Goal: Task Accomplishment & Management: Use online tool/utility

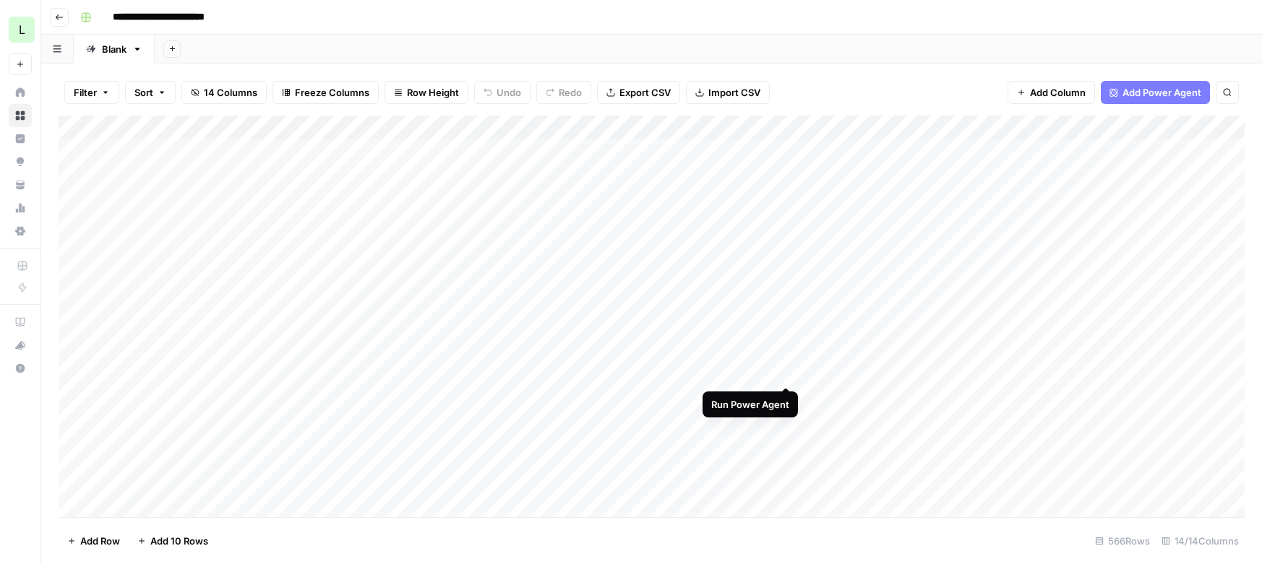
click at [785, 372] on div "Add Column" at bounding box center [652, 317] width 1186 height 402
click at [473, 397] on div "Add Column" at bounding box center [652, 317] width 1186 height 402
click at [394, 395] on div "Add Column" at bounding box center [652, 317] width 1186 height 402
click at [770, 128] on div "Add Column" at bounding box center [652, 317] width 1186 height 402
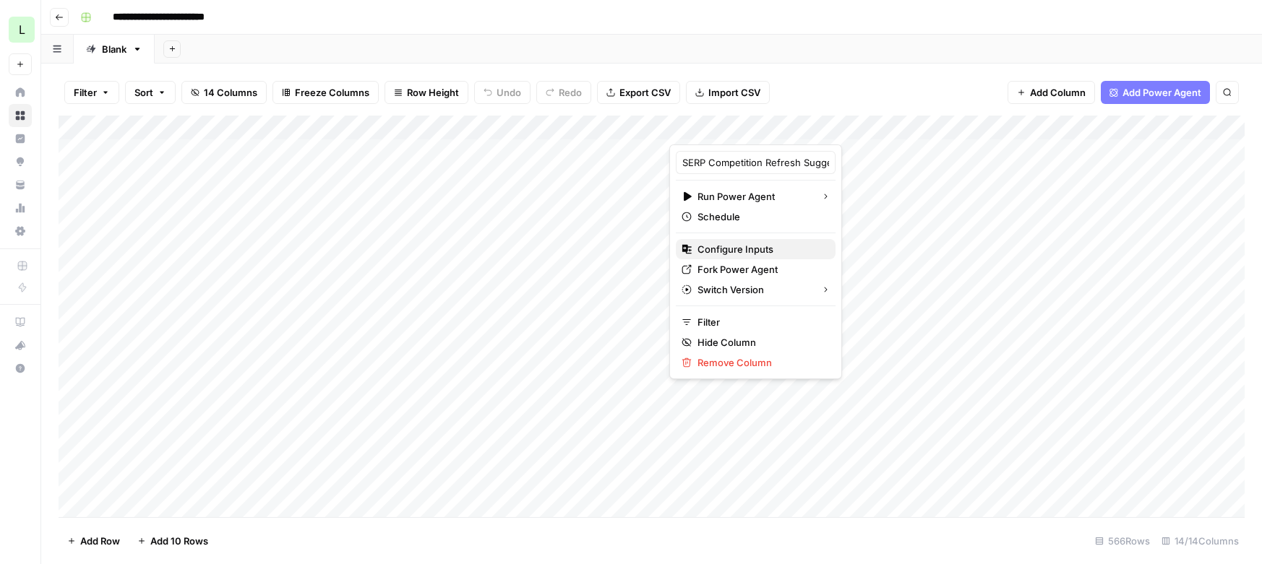
click at [725, 246] on span "Configure Inputs" at bounding box center [760, 249] width 126 height 14
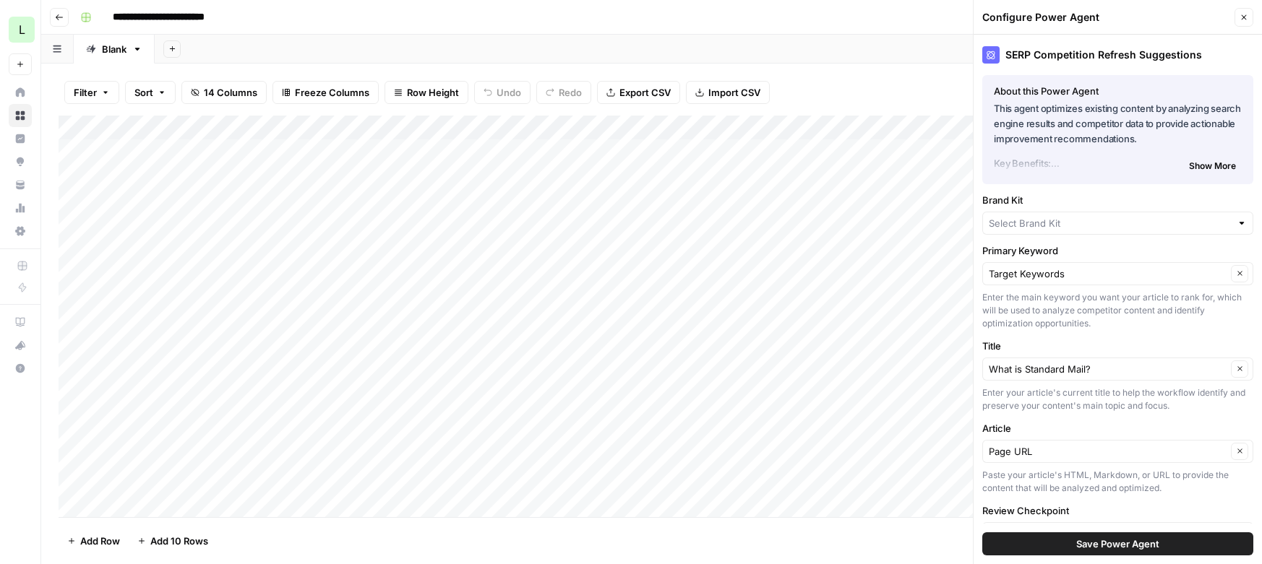
type input "Lob"
drag, startPoint x: 1121, startPoint y: 368, endPoint x: 1007, endPoint y: 368, distance: 113.4
click at [1007, 368] on input "Title" at bounding box center [1107, 371] width 238 height 14
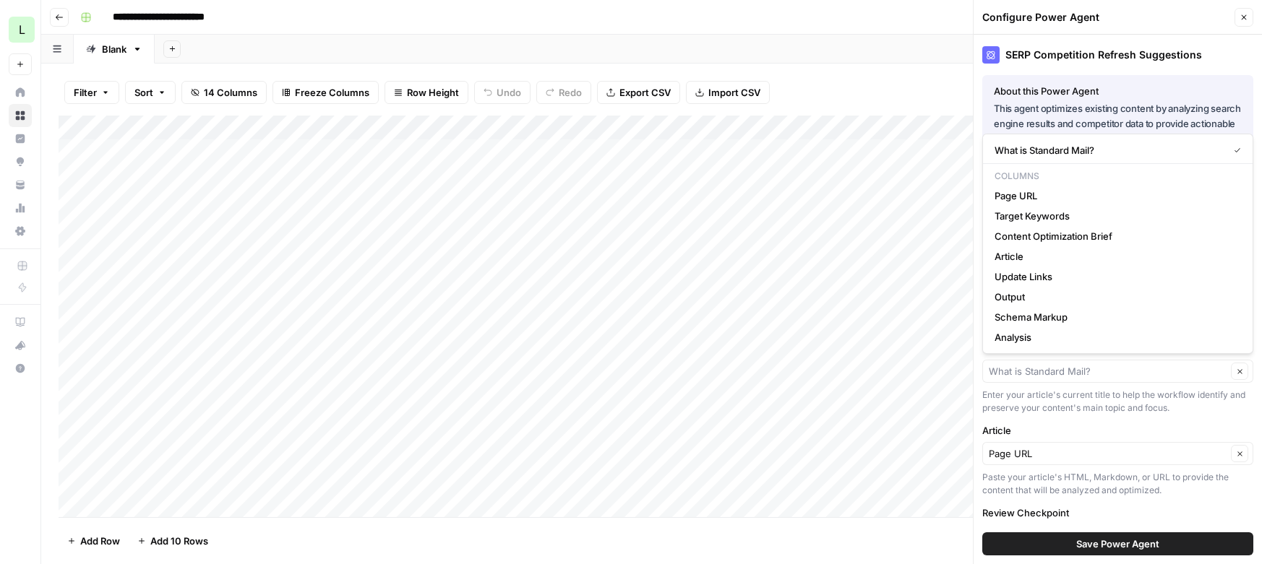
type input "What is Standard Mail?"
click at [1146, 384] on div "Title What is Standard Mail? Clear Enter your article's current title to help t…" at bounding box center [1117, 378] width 271 height 74
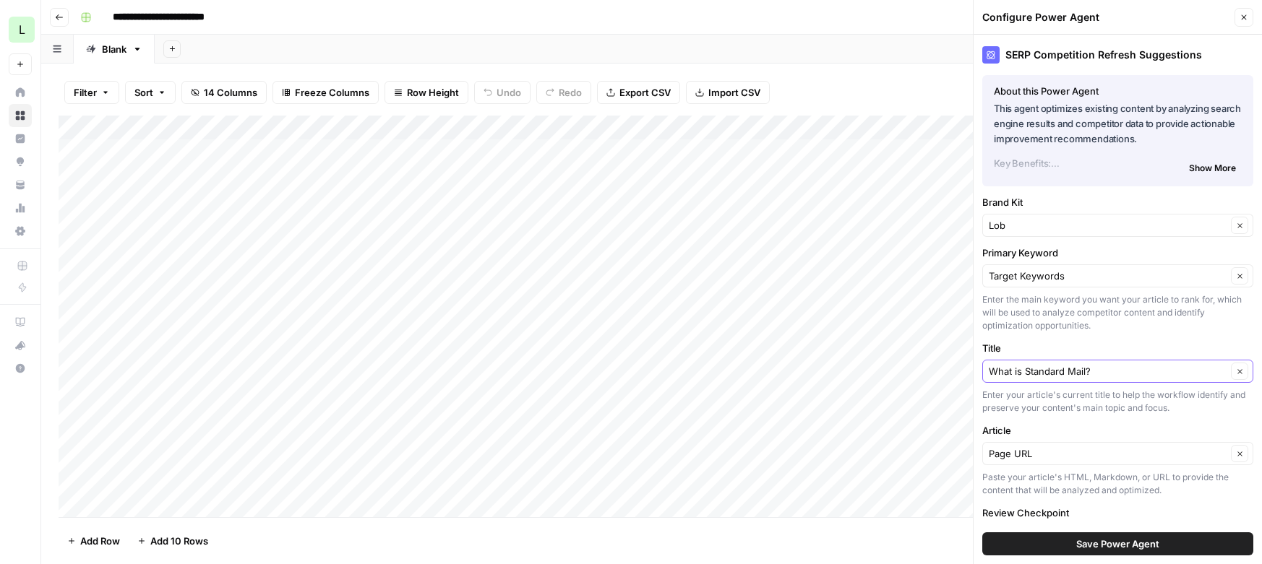
click at [1236, 368] on icon "button" at bounding box center [1240, 372] width 8 height 8
click at [1181, 379] on div at bounding box center [1117, 371] width 271 height 23
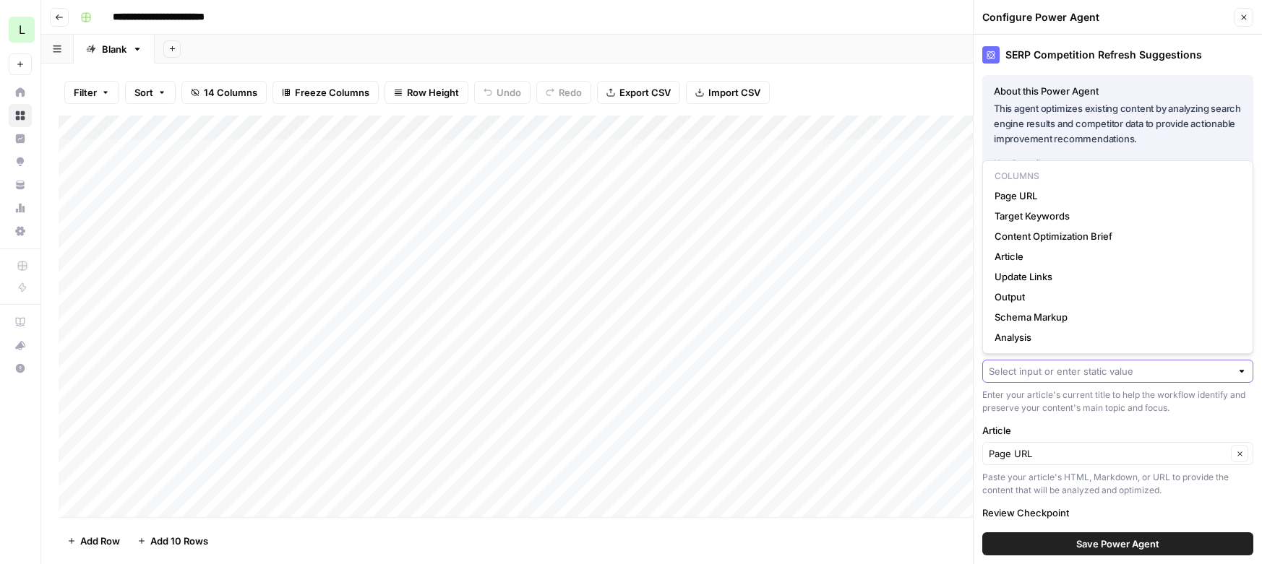
paste input "Engineering December 3, 2021 Websocket.org Is Down, Here Is an Alternative"
type input "Engineering December 3, 2021 Websocket.org Is Down, Here Is an Alternative"
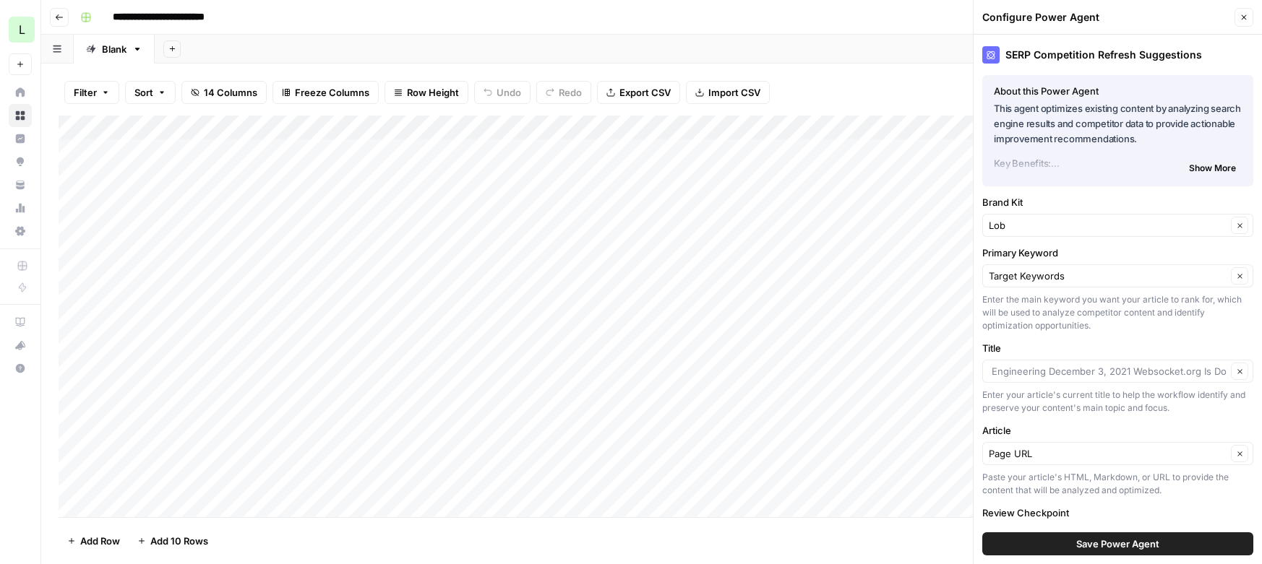
type input "Engineering December 3, 2021 Websocket.org Is Down, Here Is an Alternative"
click at [1233, 369] on button "Clear" at bounding box center [1239, 371] width 17 height 17
click at [1081, 366] on input "Title" at bounding box center [1109, 371] width 242 height 14
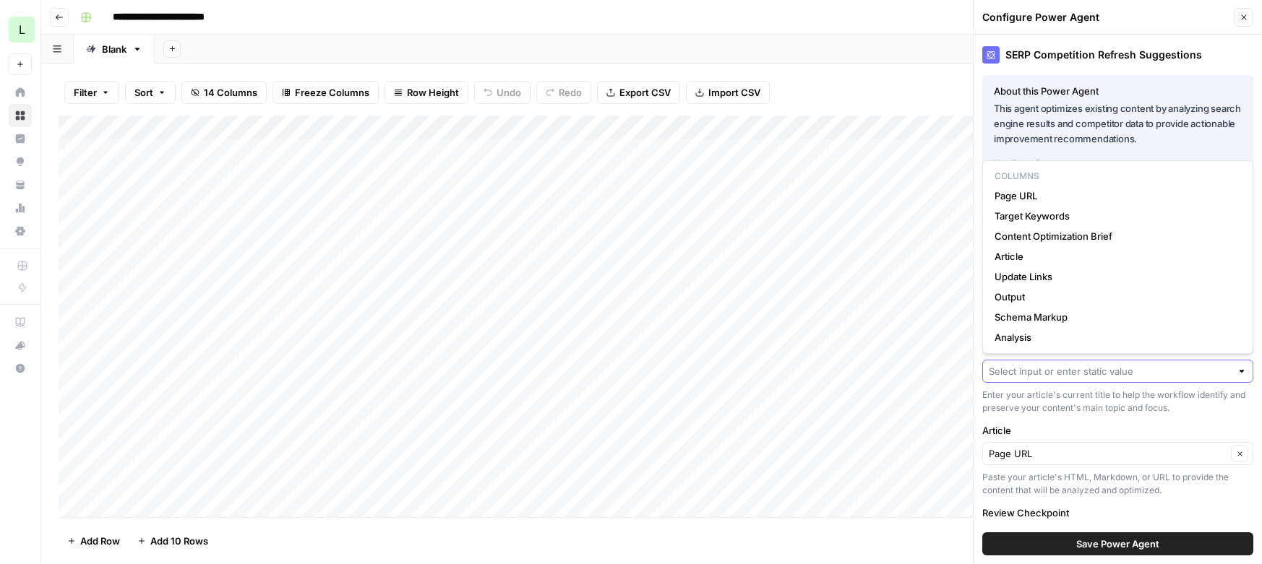
paste input "Websocket.org Is Down, Here Is an Alternative"
type input "Websocket.org Is Down, Here Is an Alternative"
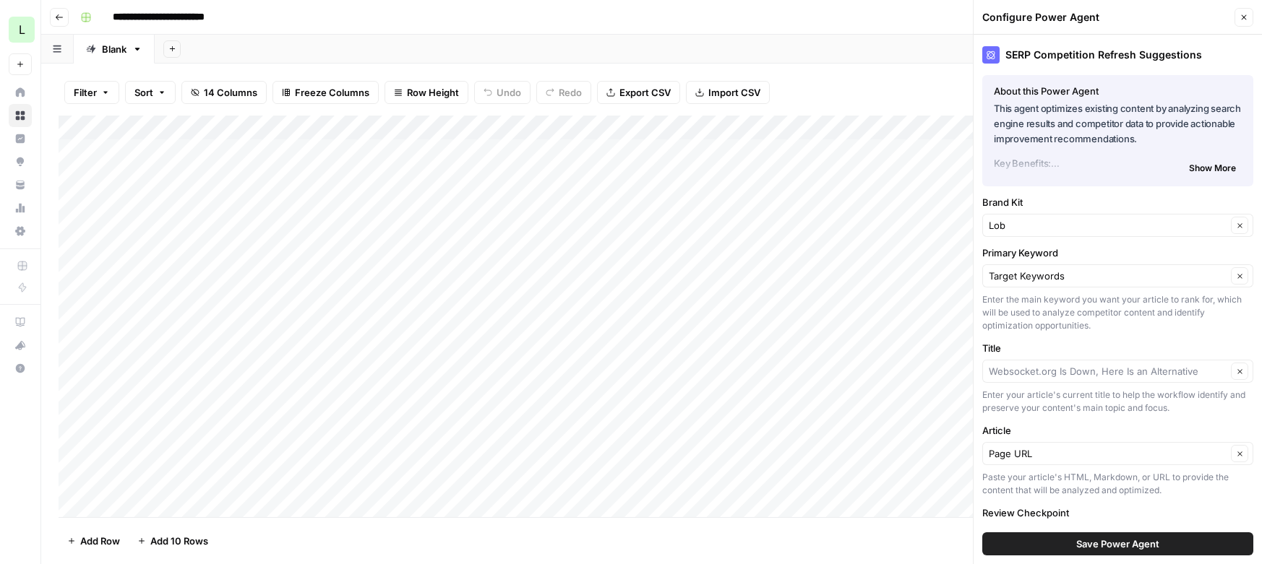
type input "Websocket.org Is Down, Here Is an Alternative"
click at [1102, 548] on span "Save Power Agent" at bounding box center [1117, 544] width 83 height 14
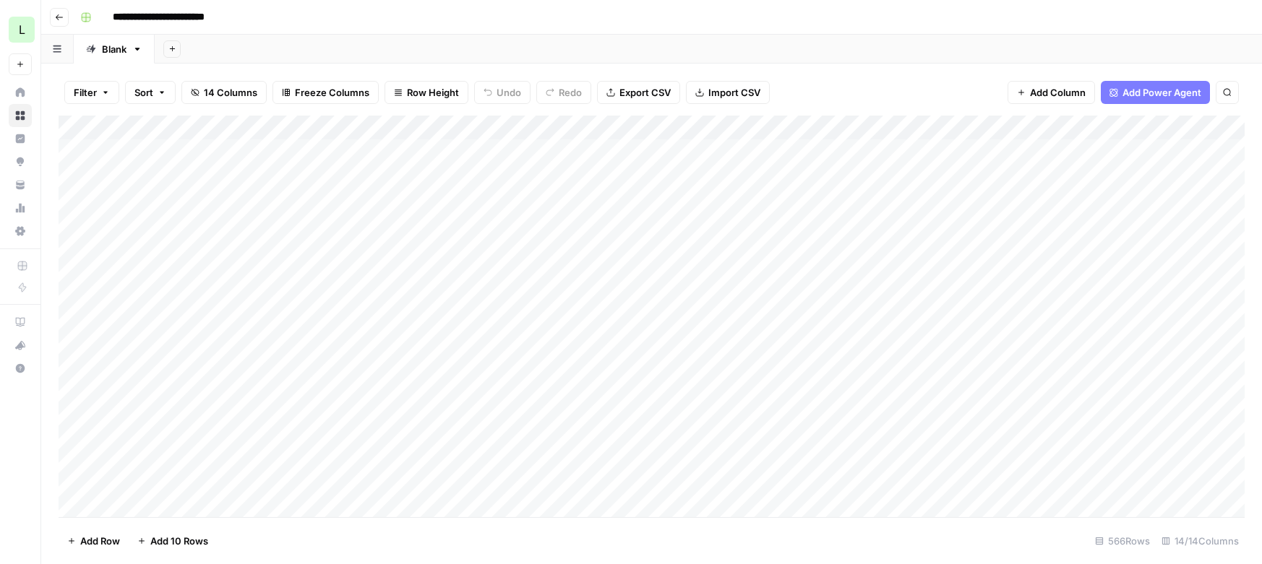
click at [732, 395] on div "Add Column" at bounding box center [652, 317] width 1186 height 402
click at [784, 395] on div "Add Column" at bounding box center [652, 317] width 1186 height 402
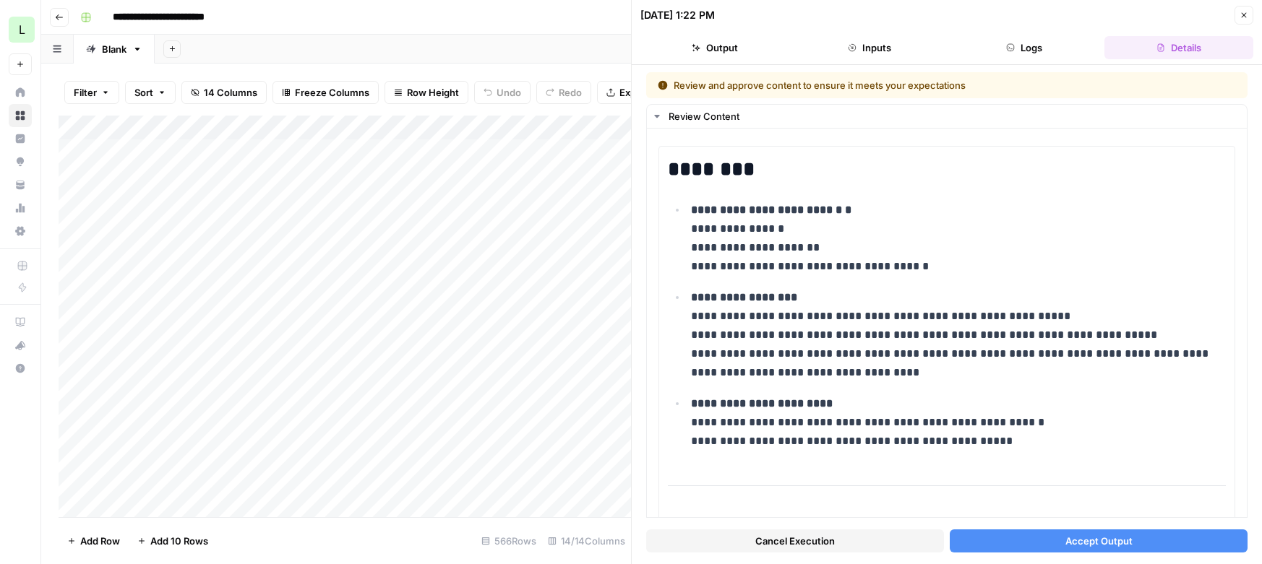
click at [1042, 548] on button "Accept Output" at bounding box center [1098, 541] width 298 height 23
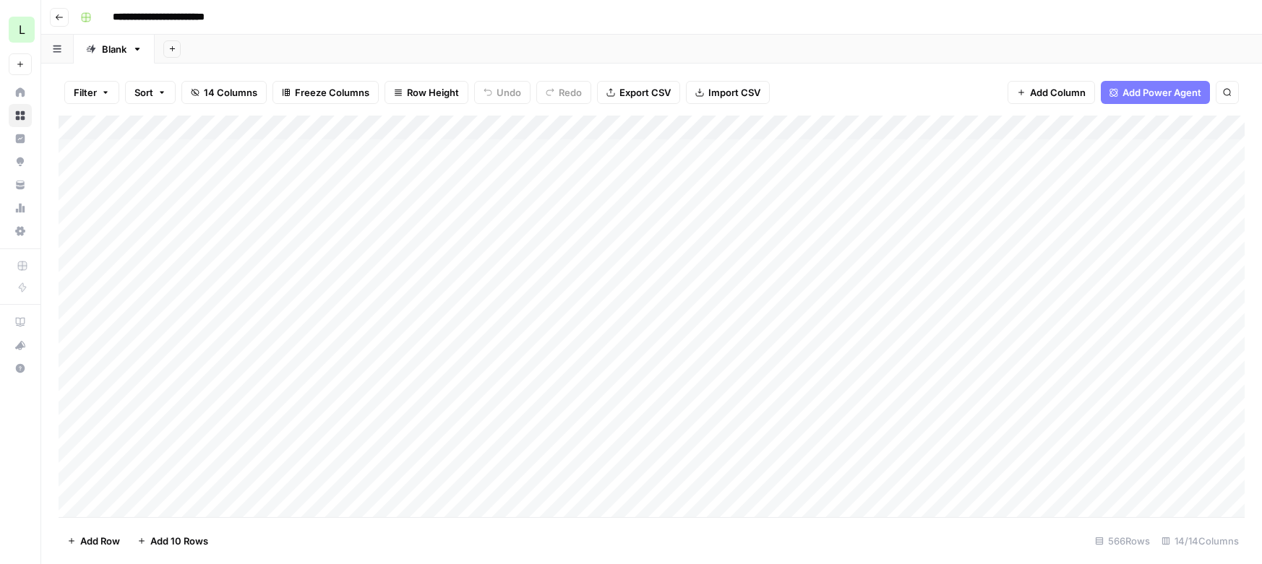
click at [996, 396] on div "Add Column" at bounding box center [652, 317] width 1186 height 402
click at [1219, 392] on div "Add Column" at bounding box center [652, 317] width 1186 height 402
click at [1097, 400] on div "Add Column" at bounding box center [652, 317] width 1186 height 402
click at [952, 127] on div "Add Column" at bounding box center [652, 317] width 1186 height 402
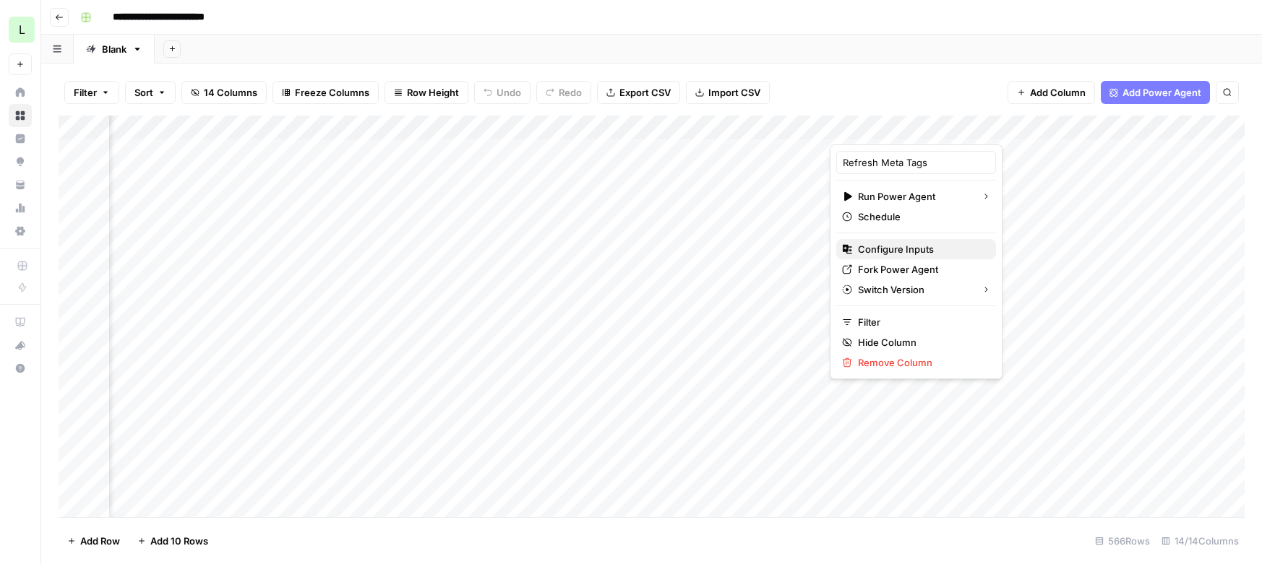
click at [895, 249] on span "Configure Inputs" at bounding box center [921, 249] width 126 height 14
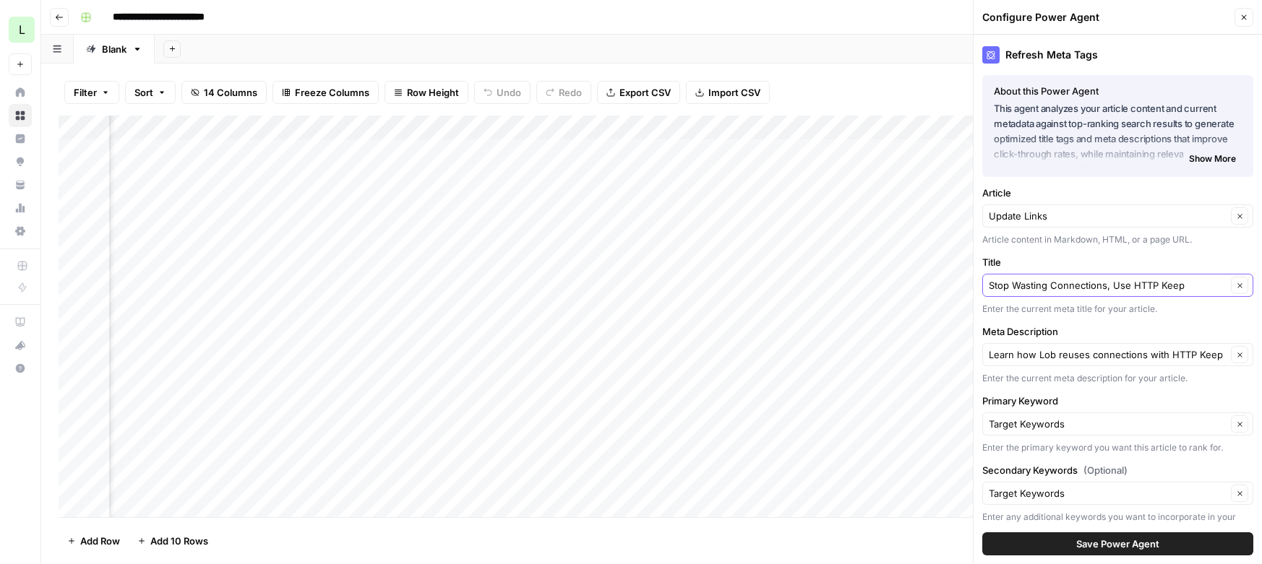
click at [1236, 280] on button "Clear" at bounding box center [1239, 285] width 17 height 17
click at [1139, 284] on input "Title" at bounding box center [1109, 285] width 242 height 14
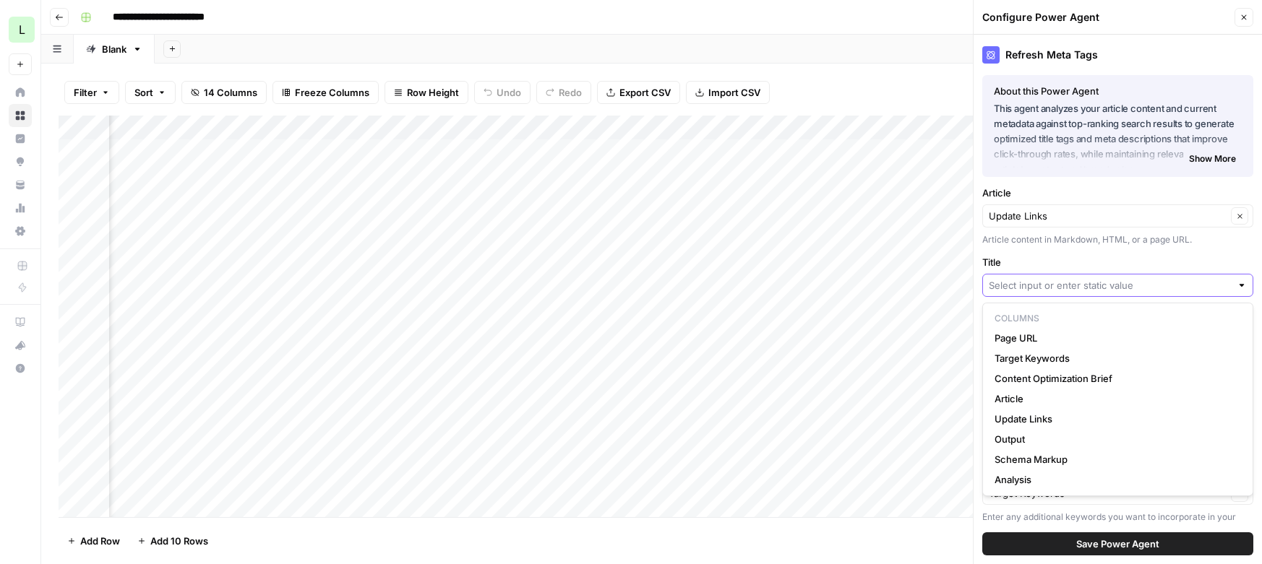
paste input "echo.websocket.org no longer available"
type input "echo.websocket.org no longer available"
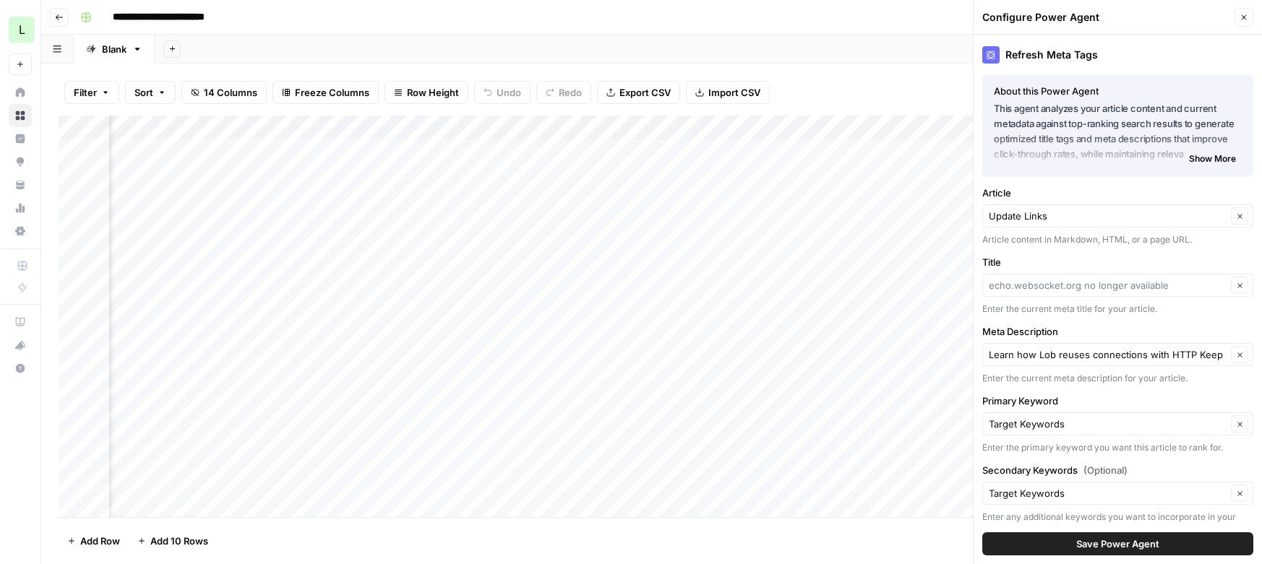
type input "echo.websocket.org no longer available"
click at [1236, 357] on icon "button" at bounding box center [1240, 355] width 8 height 8
click at [1129, 366] on div "Meta Description Enter the current meta description for your article." at bounding box center [1117, 354] width 271 height 61
click at [1117, 358] on input "Meta Description" at bounding box center [1109, 355] width 242 height 14
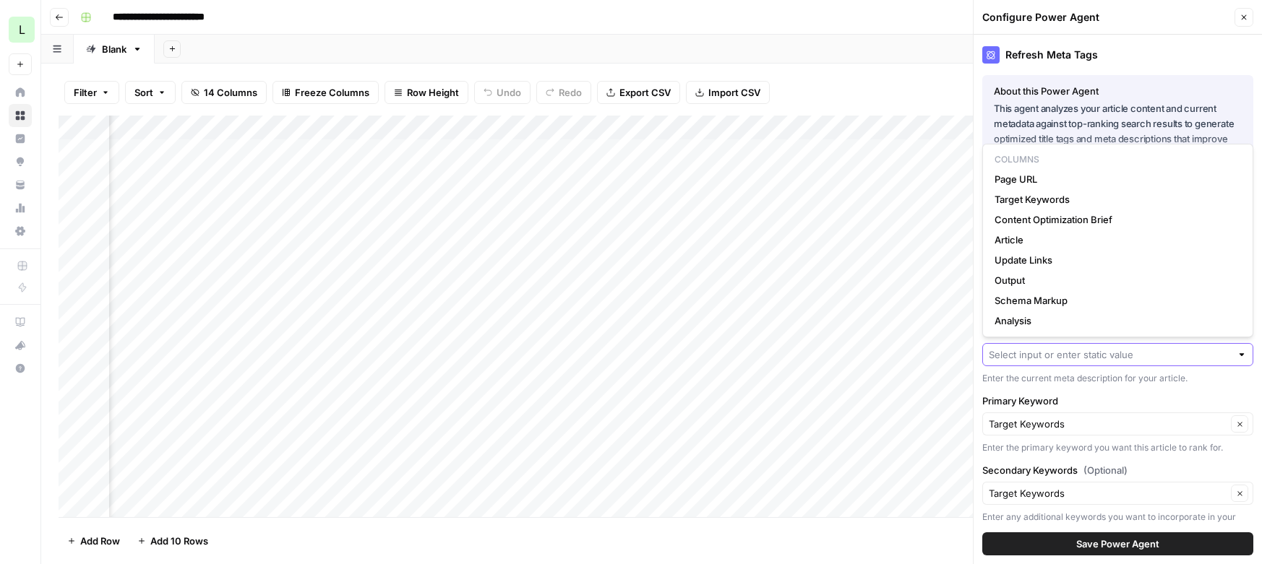
paste input "websocket.org shutdown, here are some alternative solutions for developers to e…"
type input "websocket.org shutdown, here are some alternative solutions for developers to e…"
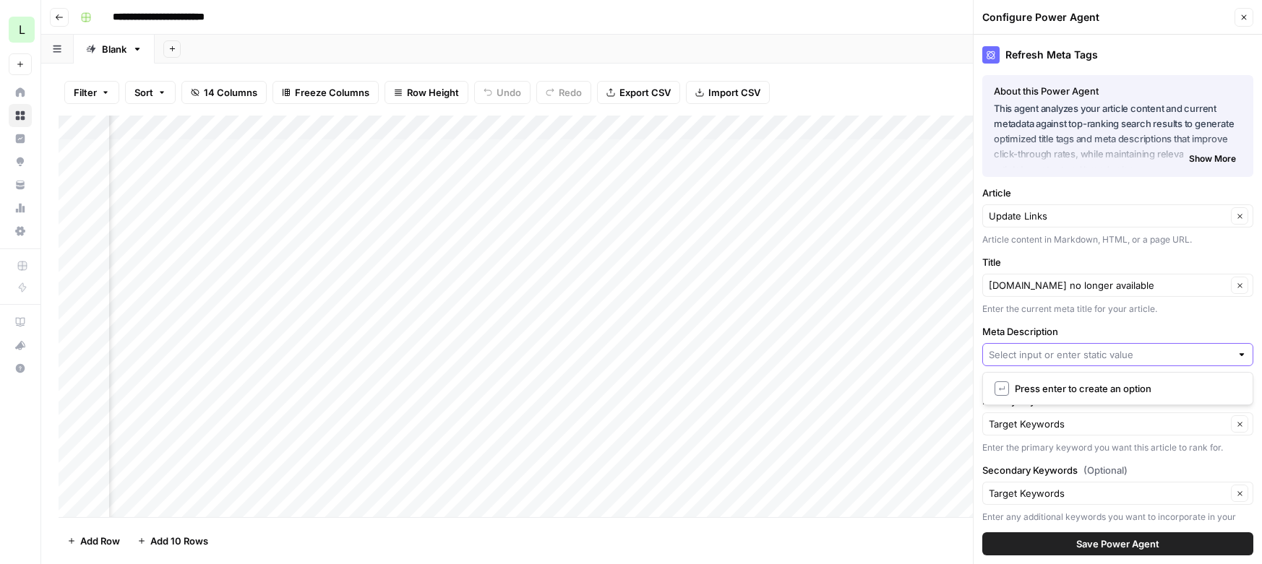
scroll to position [0, 0]
type input "websocket.org shutdown, here are some alternative solutions for developers to e…"
click at [1108, 547] on span "Save Power Agent" at bounding box center [1117, 544] width 83 height 14
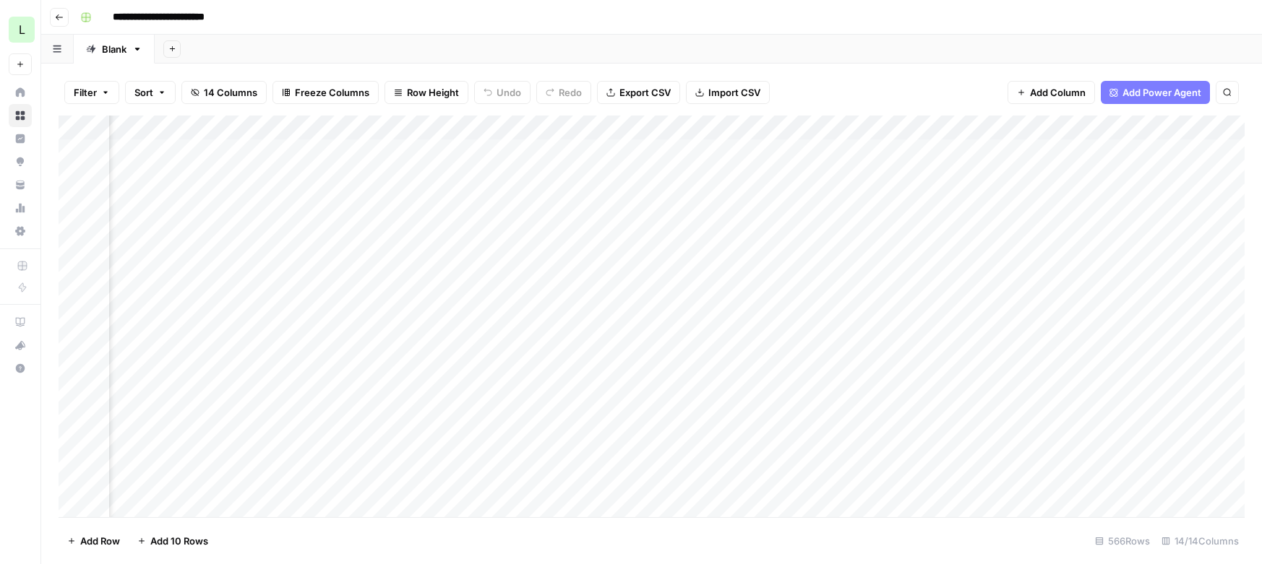
click at [907, 393] on div "Add Column" at bounding box center [652, 317] width 1186 height 402
click at [549, 400] on div "Add Column" at bounding box center [652, 317] width 1186 height 402
click at [611, 395] on div "Add Column" at bounding box center [652, 317] width 1186 height 402
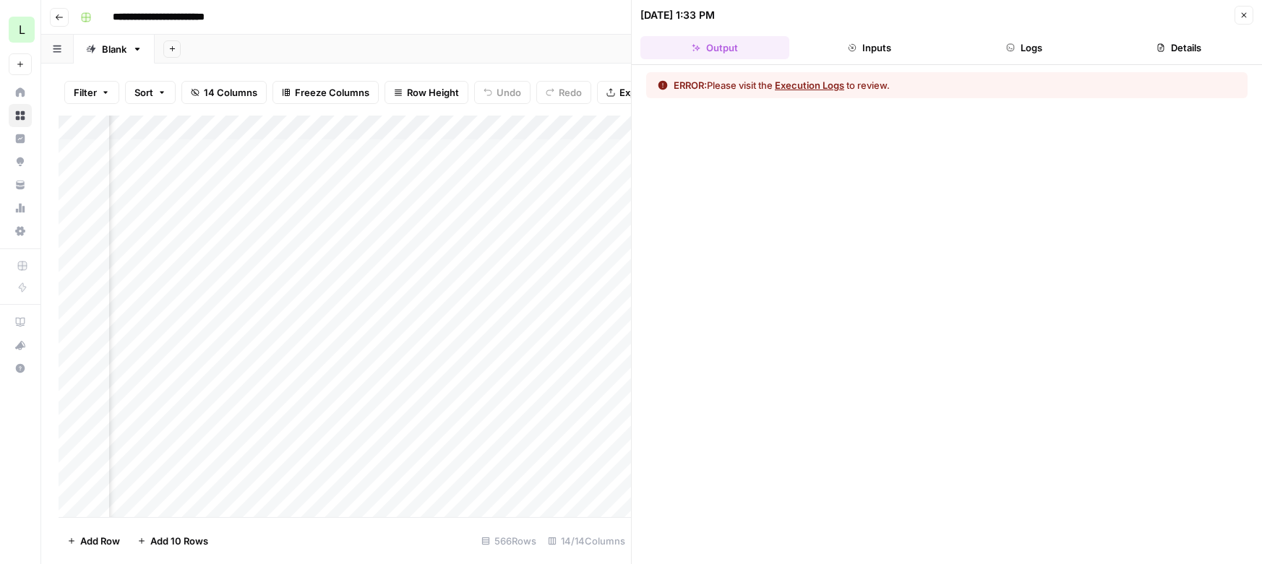
click at [859, 49] on button "Inputs" at bounding box center [869, 47] width 149 height 23
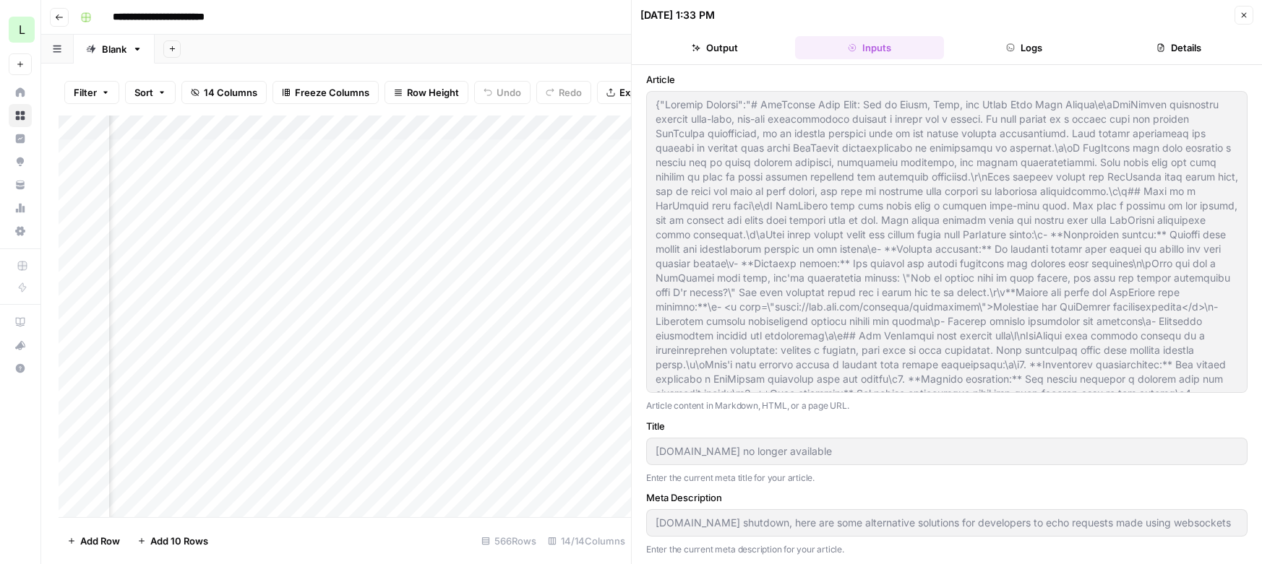
click at [1009, 46] on icon "button" at bounding box center [1010, 47] width 9 height 9
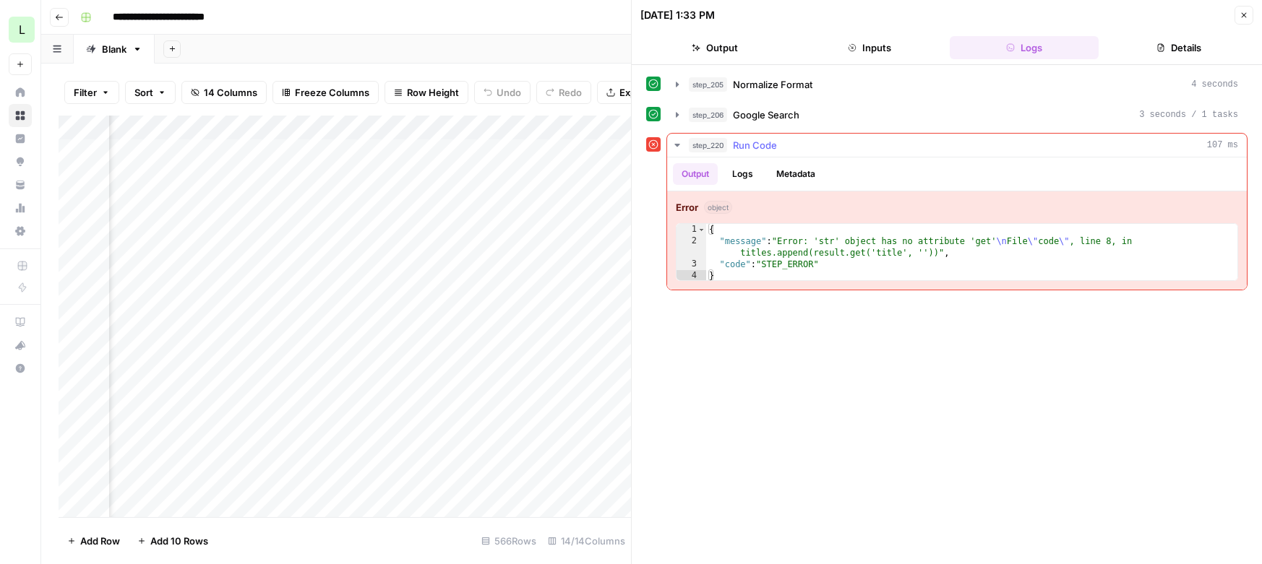
click at [752, 178] on button "Logs" at bounding box center [742, 174] width 38 height 22
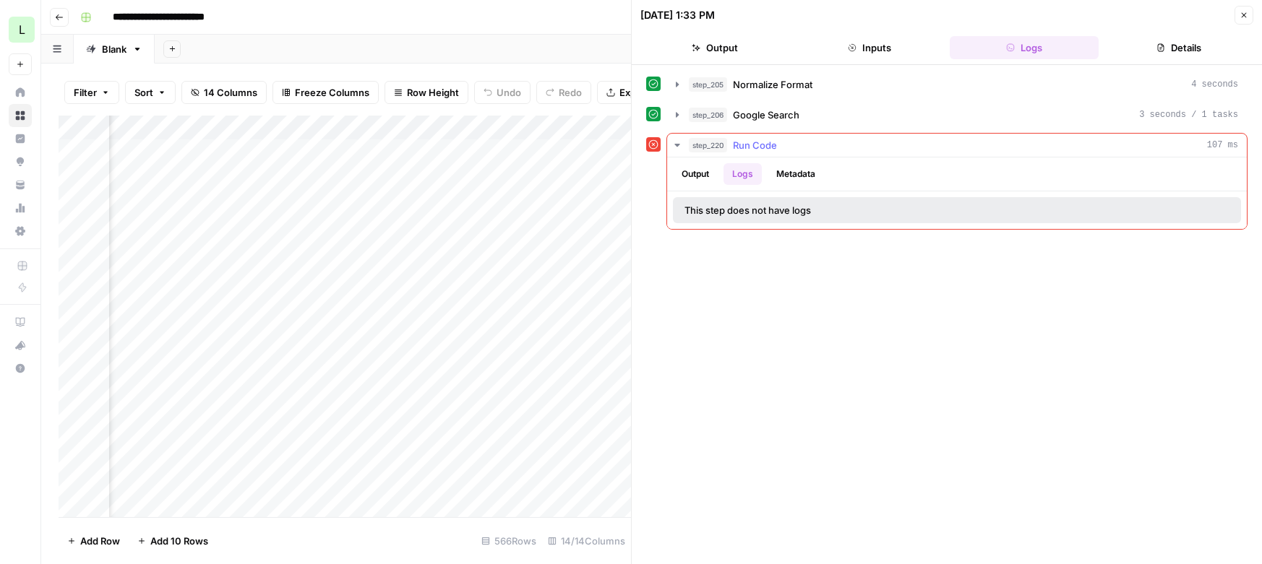
click at [798, 174] on button "Metadata" at bounding box center [795, 174] width 56 height 22
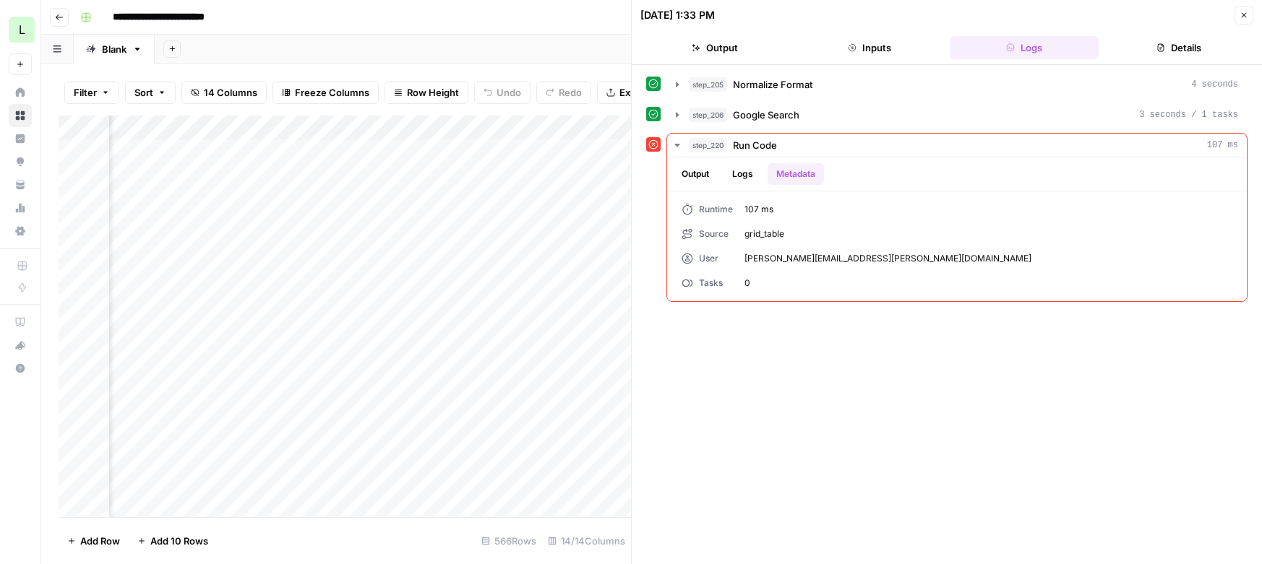
click at [1244, 17] on icon "button" at bounding box center [1243, 15] width 9 height 9
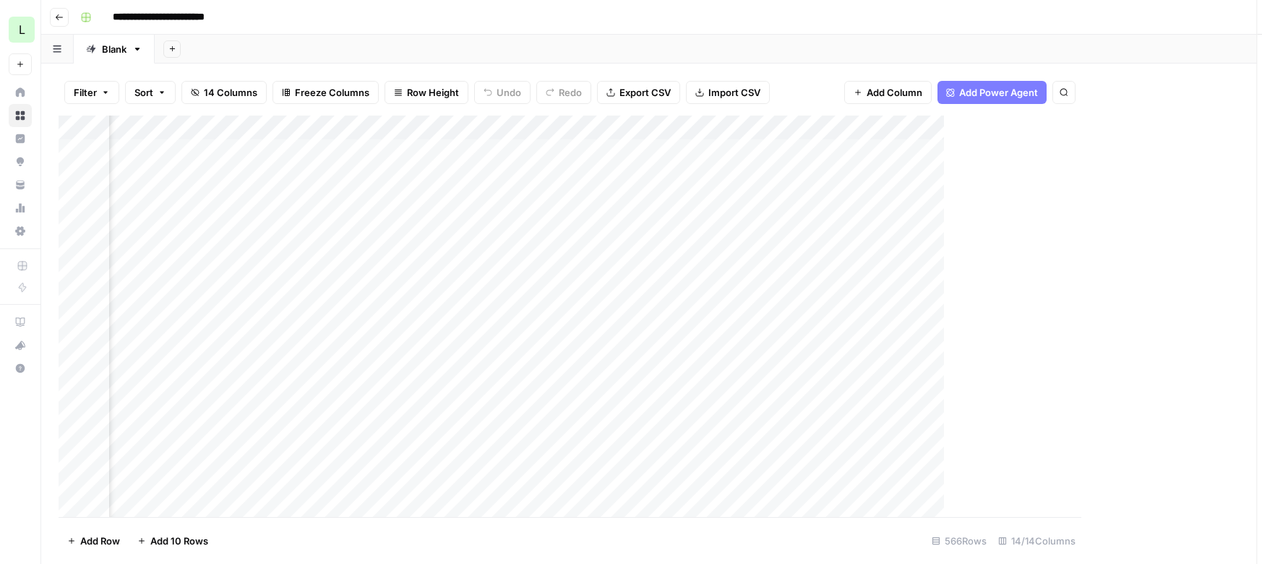
scroll to position [0, 943]
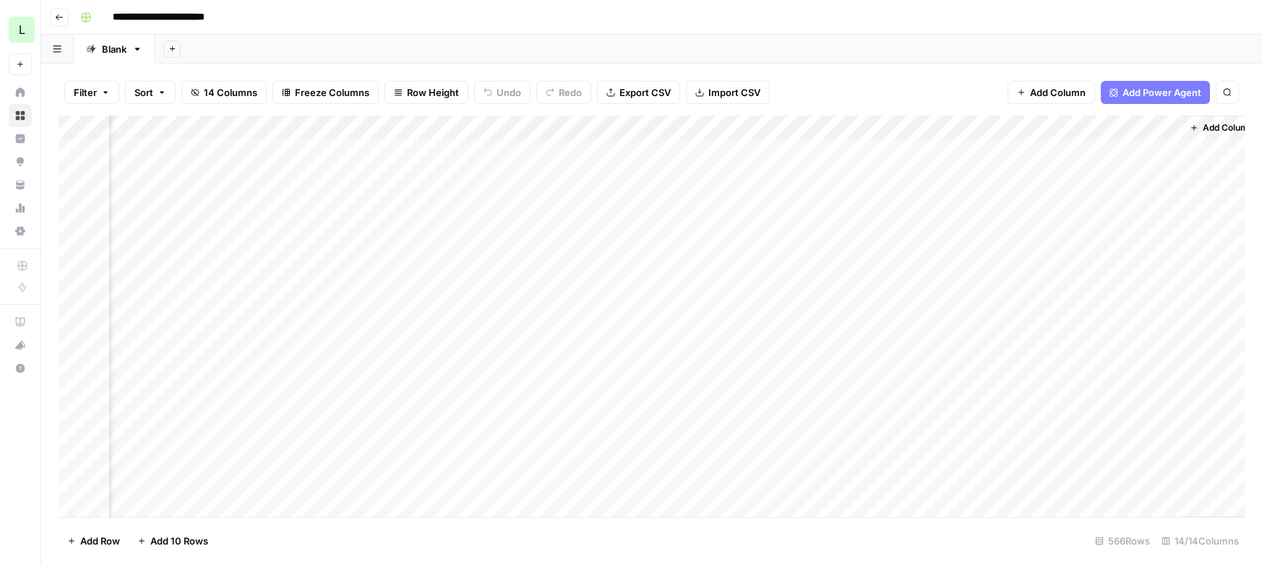
click at [629, 129] on div "Add Column" at bounding box center [652, 317] width 1186 height 402
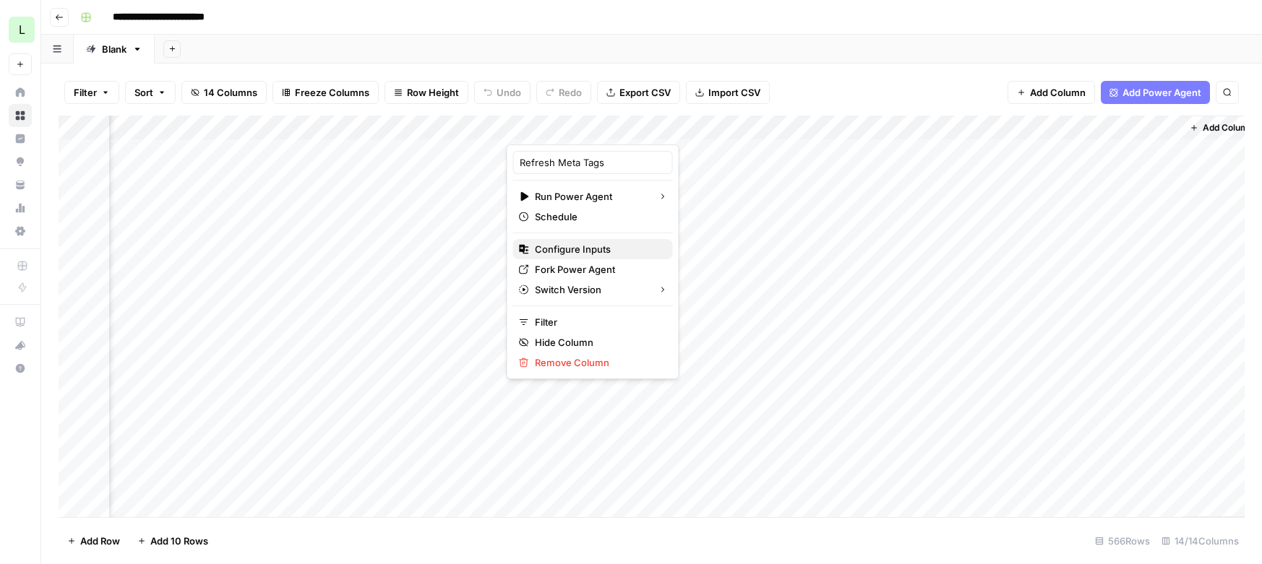
click at [573, 244] on span "Configure Inputs" at bounding box center [598, 249] width 126 height 14
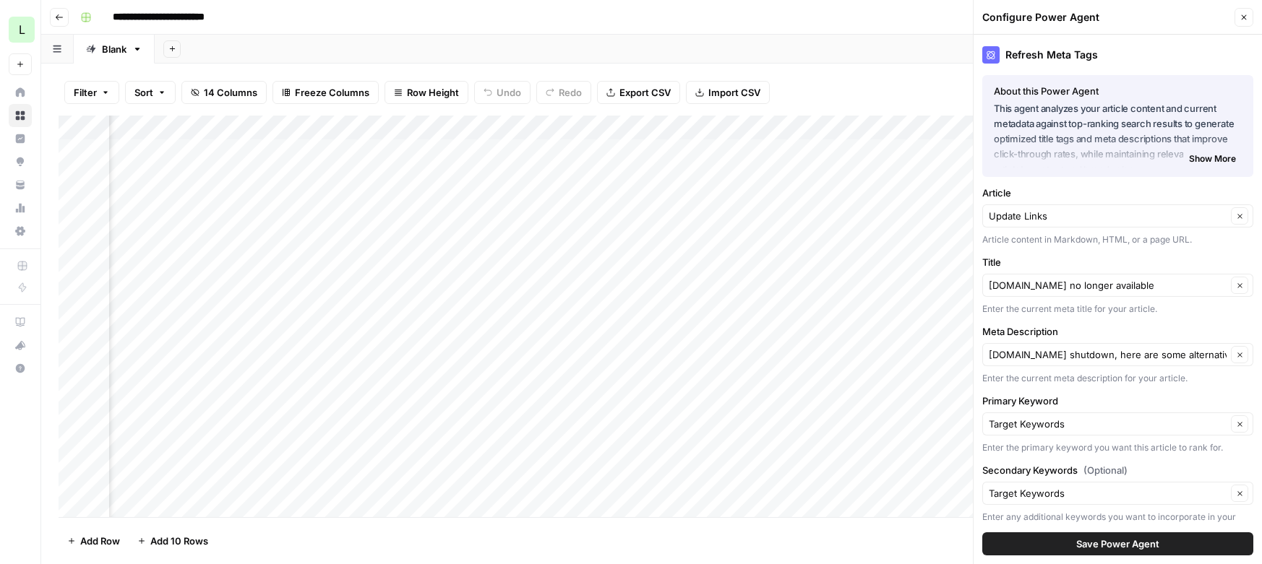
click at [1107, 549] on span "Save Power Agent" at bounding box center [1117, 544] width 83 height 14
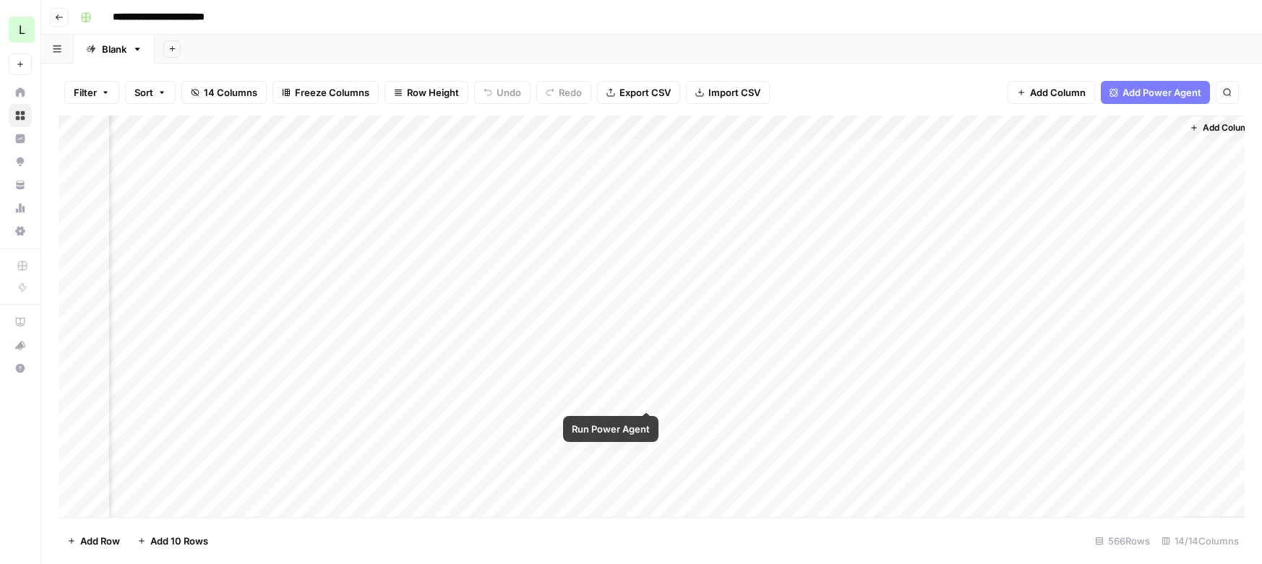
click at [645, 397] on div "Add Column" at bounding box center [652, 317] width 1186 height 402
click at [1116, 391] on div "Add Column" at bounding box center [652, 317] width 1186 height 402
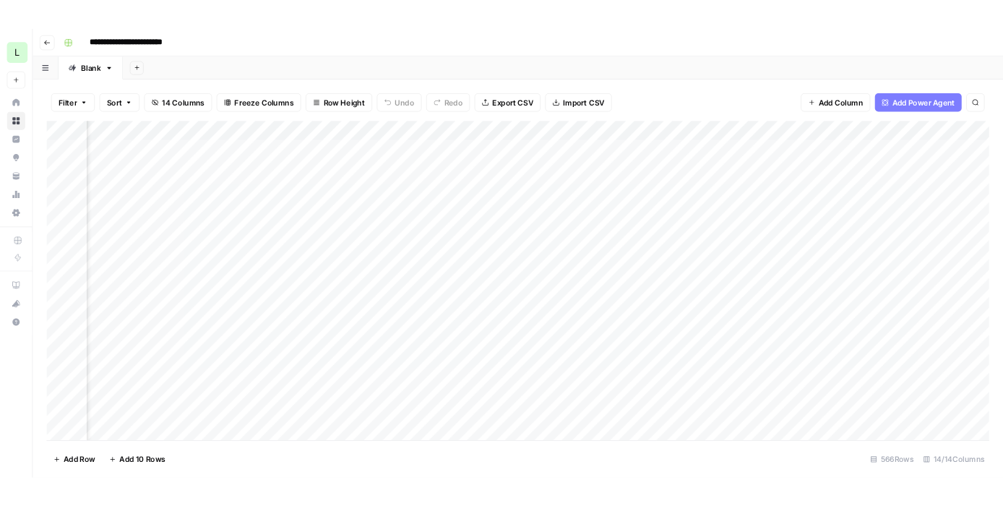
scroll to position [0, 880]
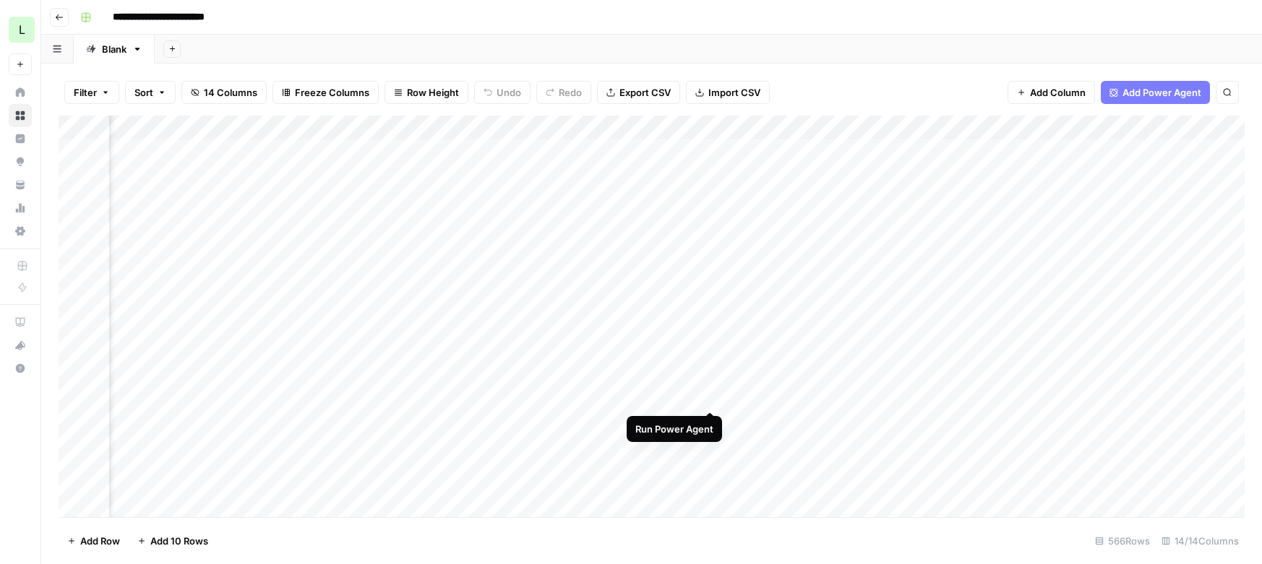
click at [707, 397] on div "Add Column" at bounding box center [652, 317] width 1186 height 402
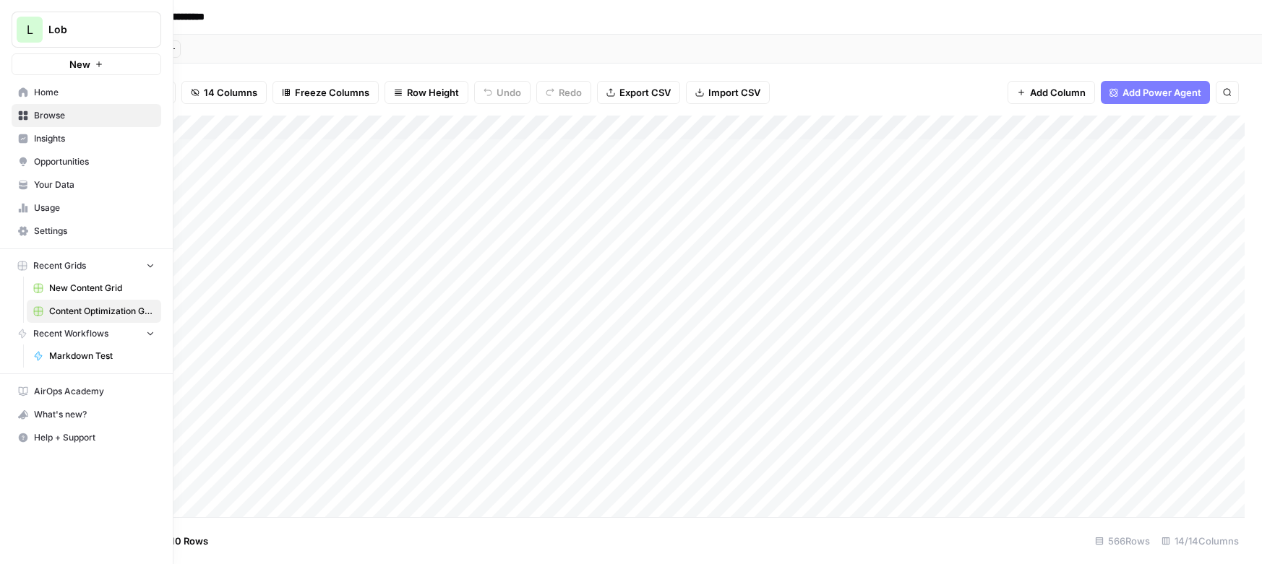
click at [56, 285] on span "New Content Grid" at bounding box center [101, 288] width 105 height 13
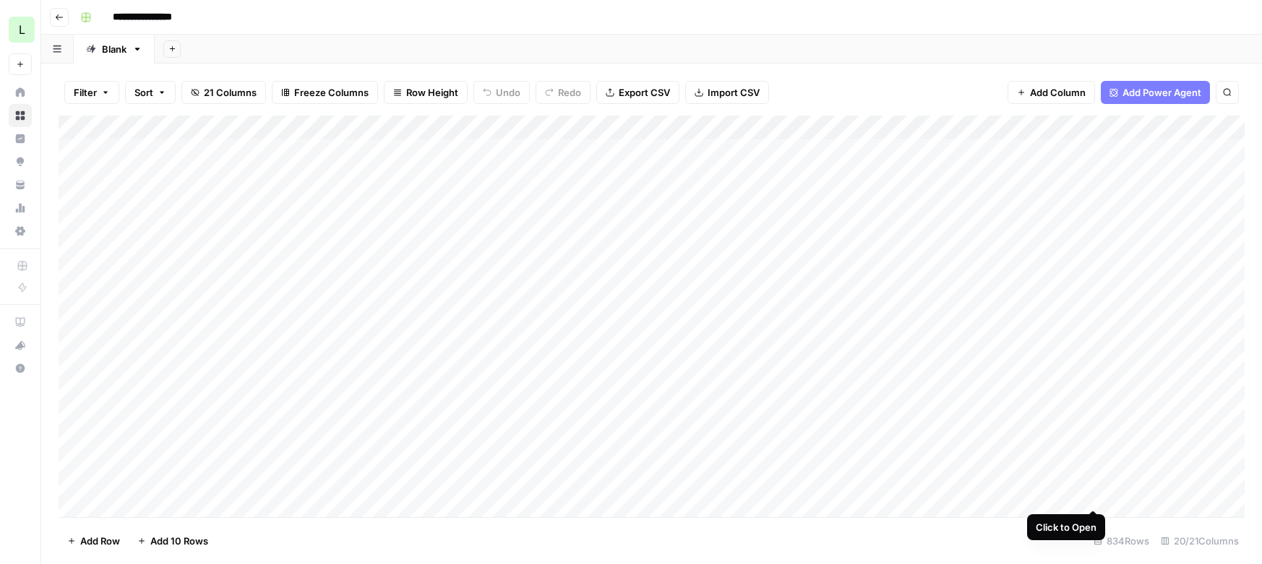
click at [1095, 493] on div "Add Column" at bounding box center [652, 317] width 1186 height 402
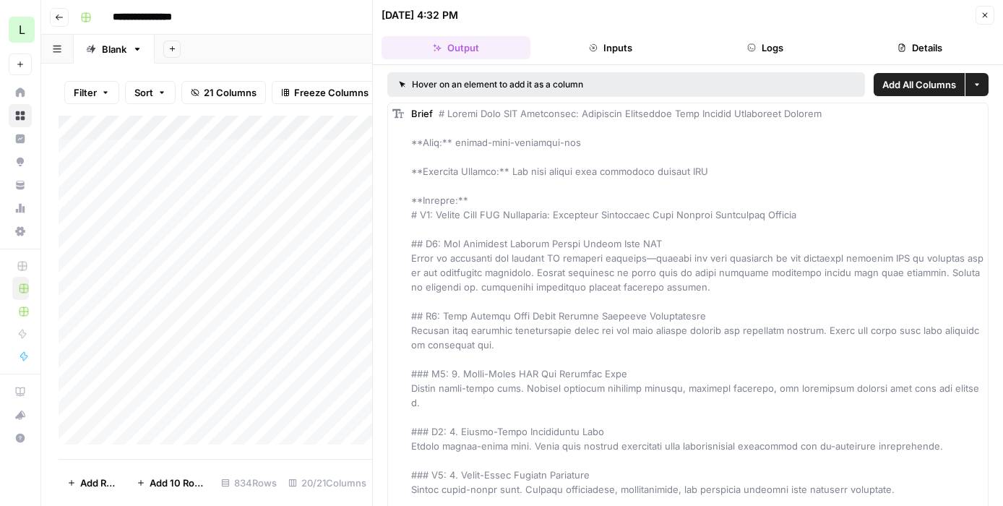
click at [266, 384] on div "Add Column" at bounding box center [216, 280] width 314 height 329
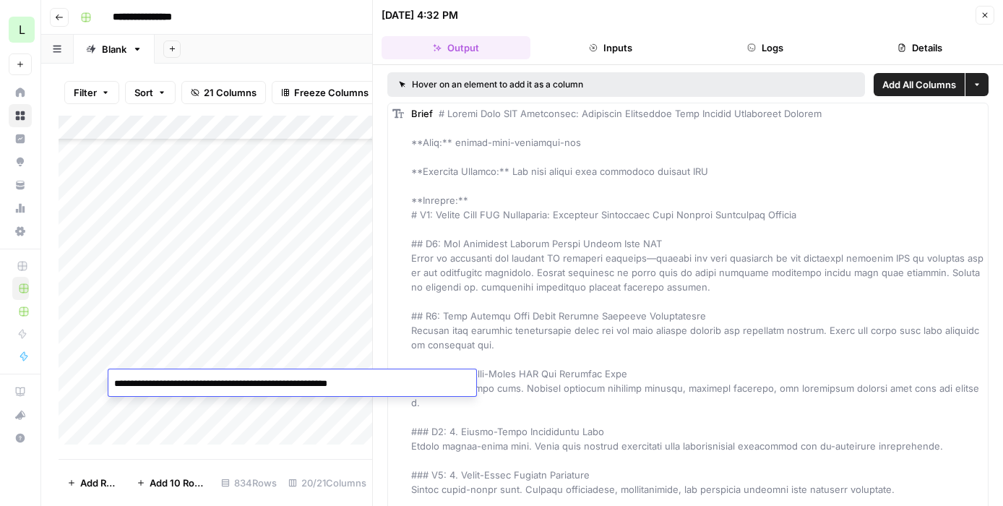
click at [984, 17] on icon "button" at bounding box center [985, 15] width 9 height 9
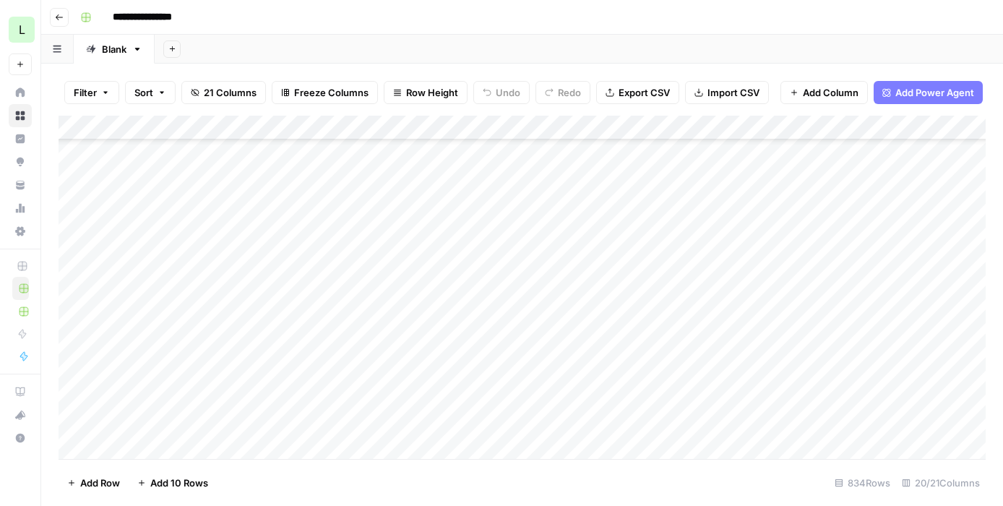
click at [909, 384] on div "Add Column" at bounding box center [522, 287] width 927 height 343
click at [692, 381] on div "Add Column" at bounding box center [522, 287] width 927 height 343
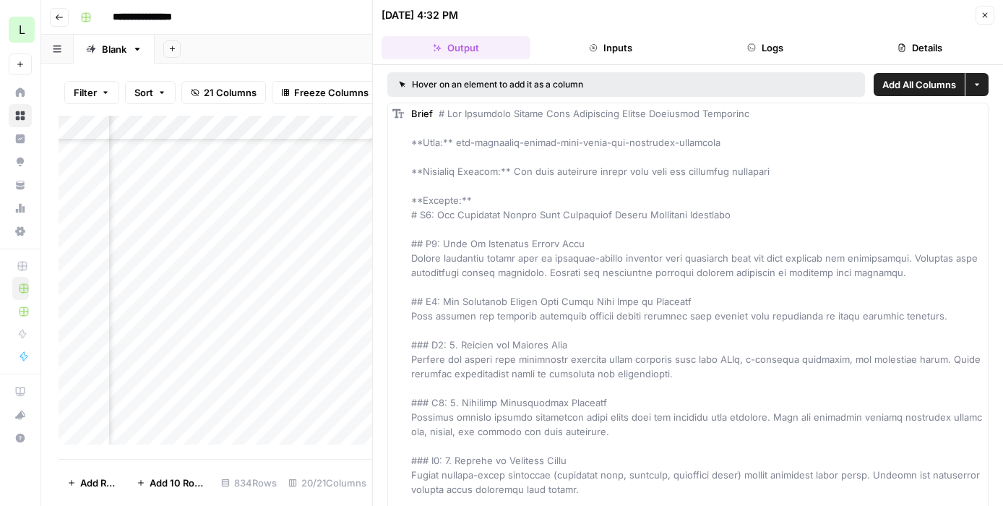
click at [982, 16] on icon "button" at bounding box center [985, 15] width 9 height 9
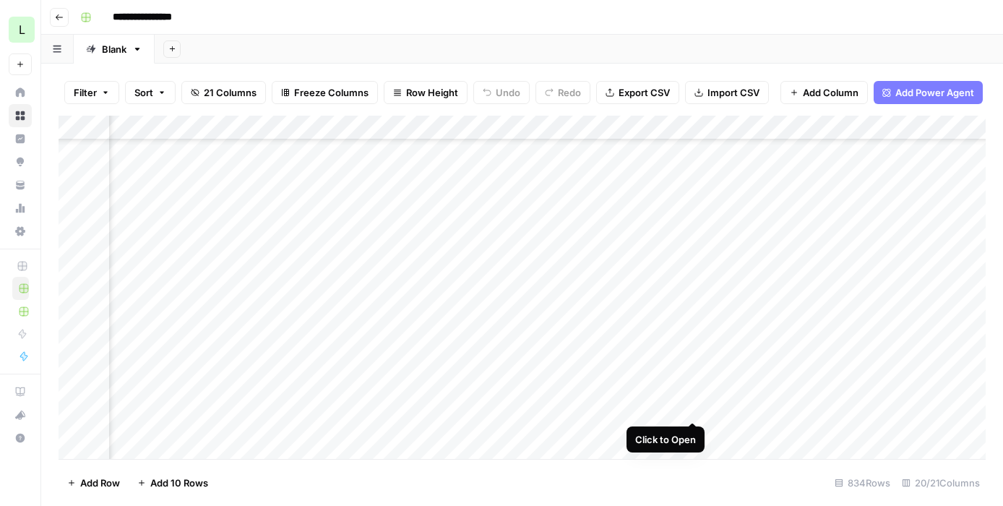
click at [694, 406] on div "Add Column" at bounding box center [522, 287] width 927 height 343
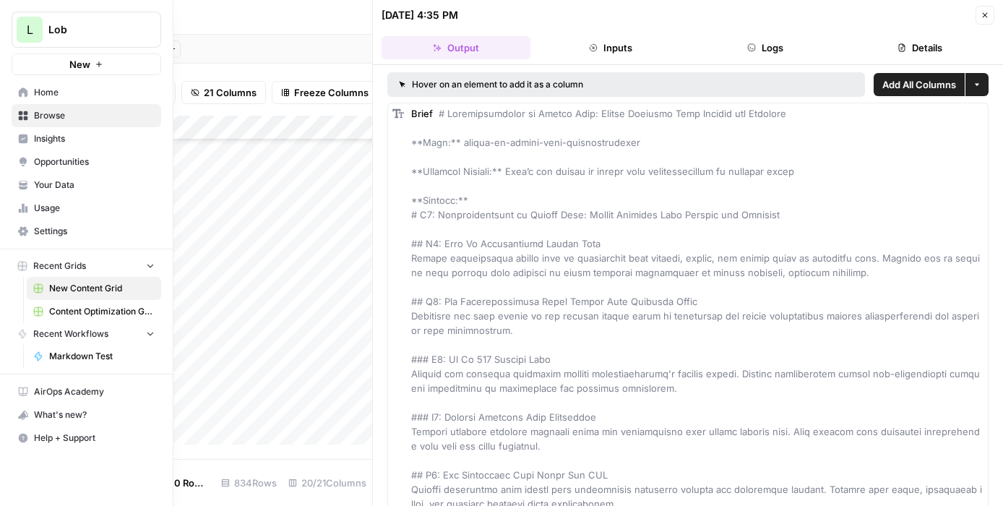
click at [73, 307] on span "Content Optimization Grid" at bounding box center [101, 311] width 105 height 13
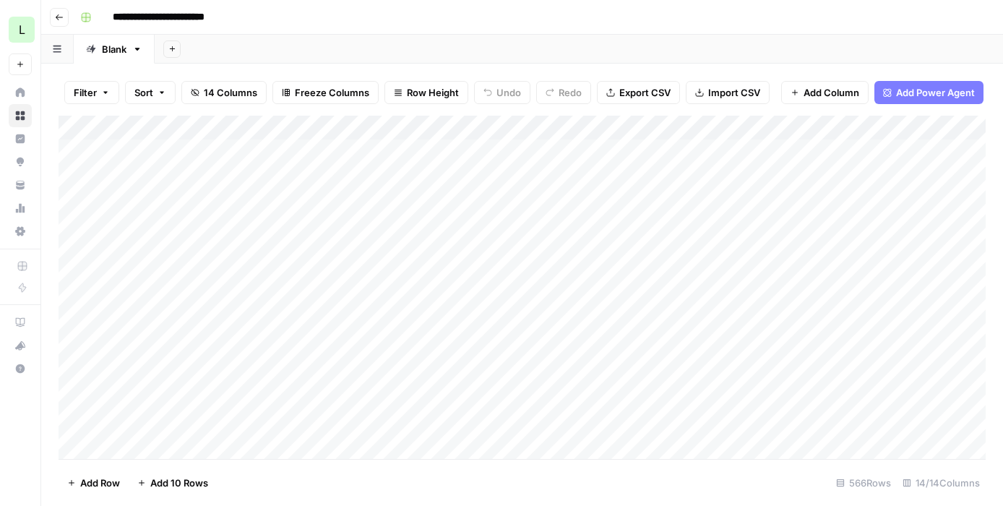
click at [974, 346] on div "Add Column" at bounding box center [522, 287] width 927 height 343
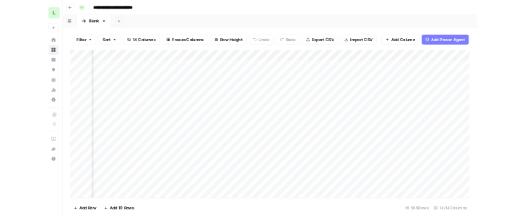
scroll to position [0, 74]
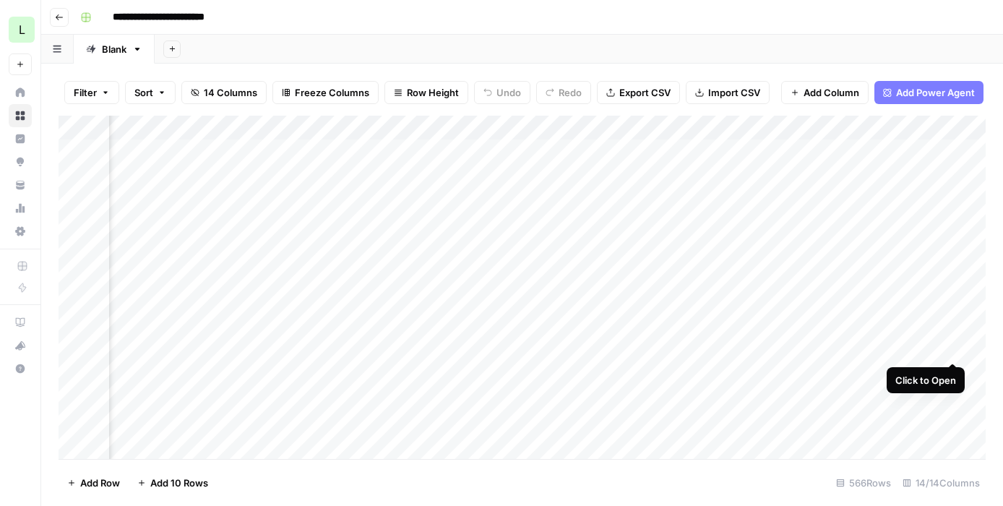
click at [950, 345] on div "Add Column" at bounding box center [522, 287] width 927 height 343
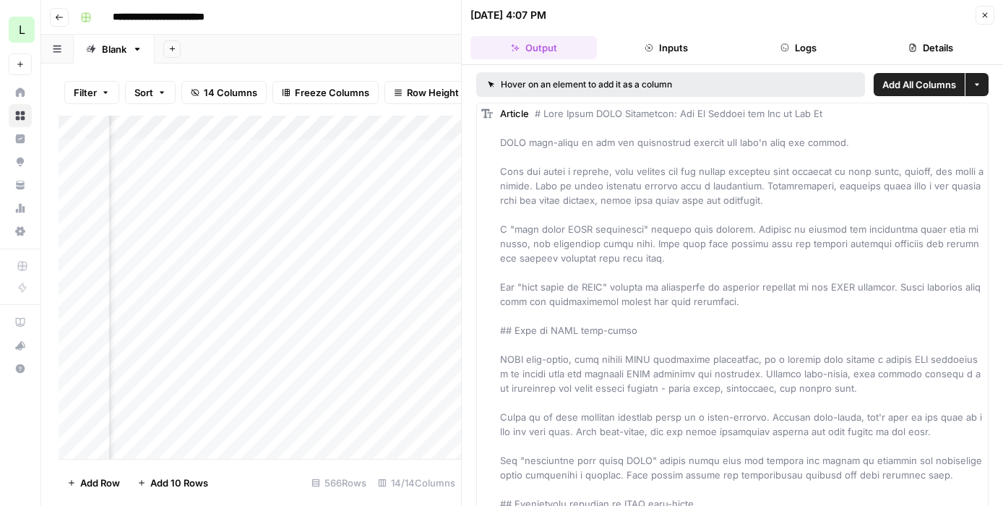
click at [986, 20] on button "Close" at bounding box center [984, 15] width 19 height 19
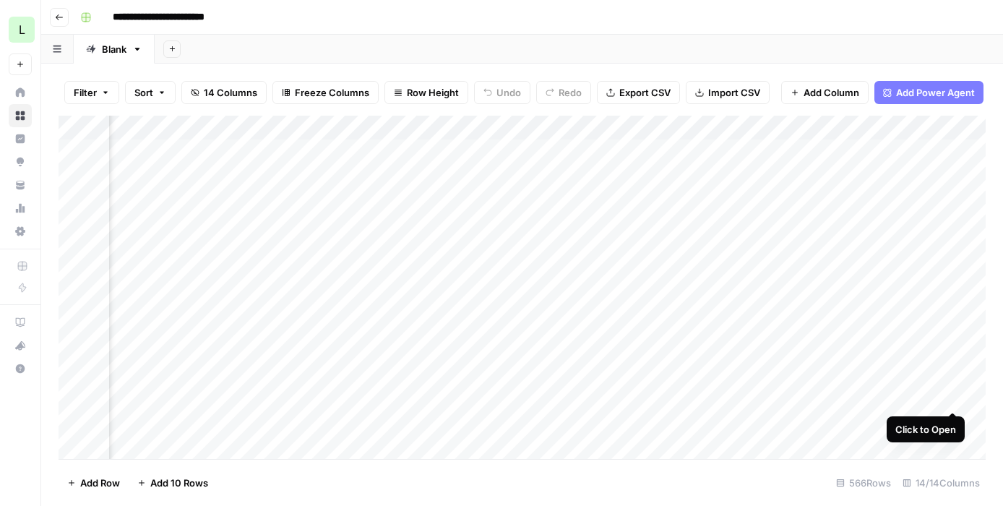
click at [951, 396] on div "Add Column" at bounding box center [522, 287] width 927 height 343
